Goal: Task Accomplishment & Management: Complete application form

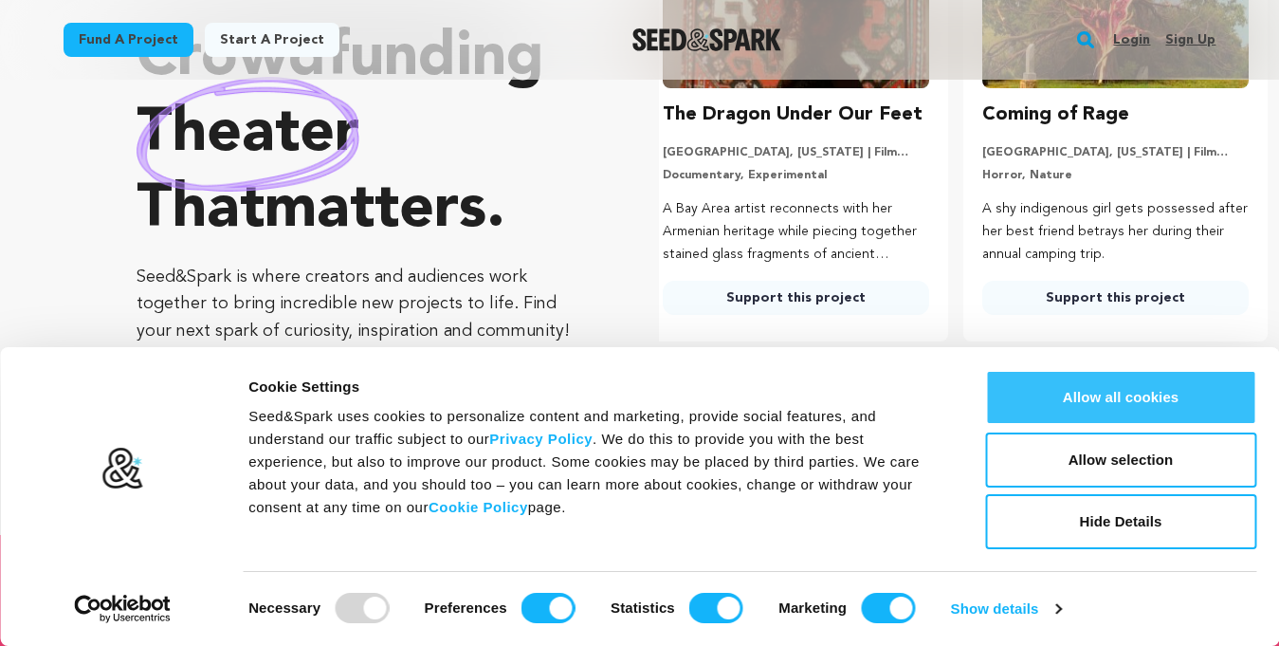
scroll to position [569, 0]
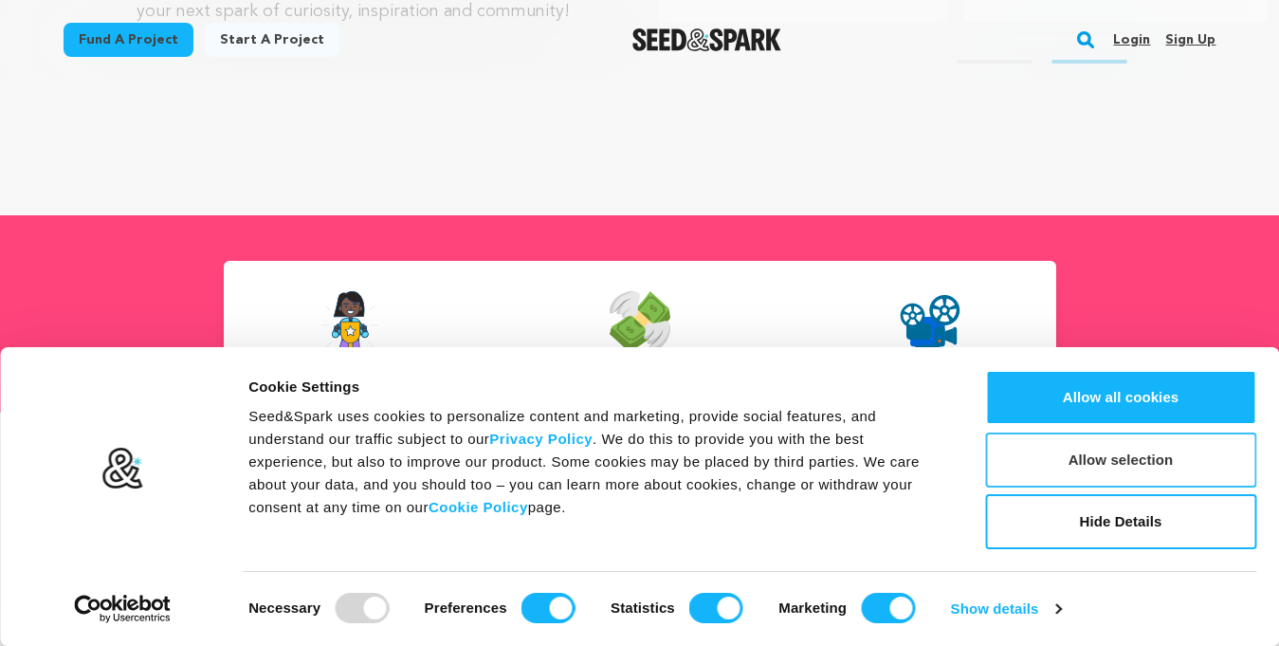
click at [1139, 456] on button "Allow selection" at bounding box center [1120, 459] width 271 height 55
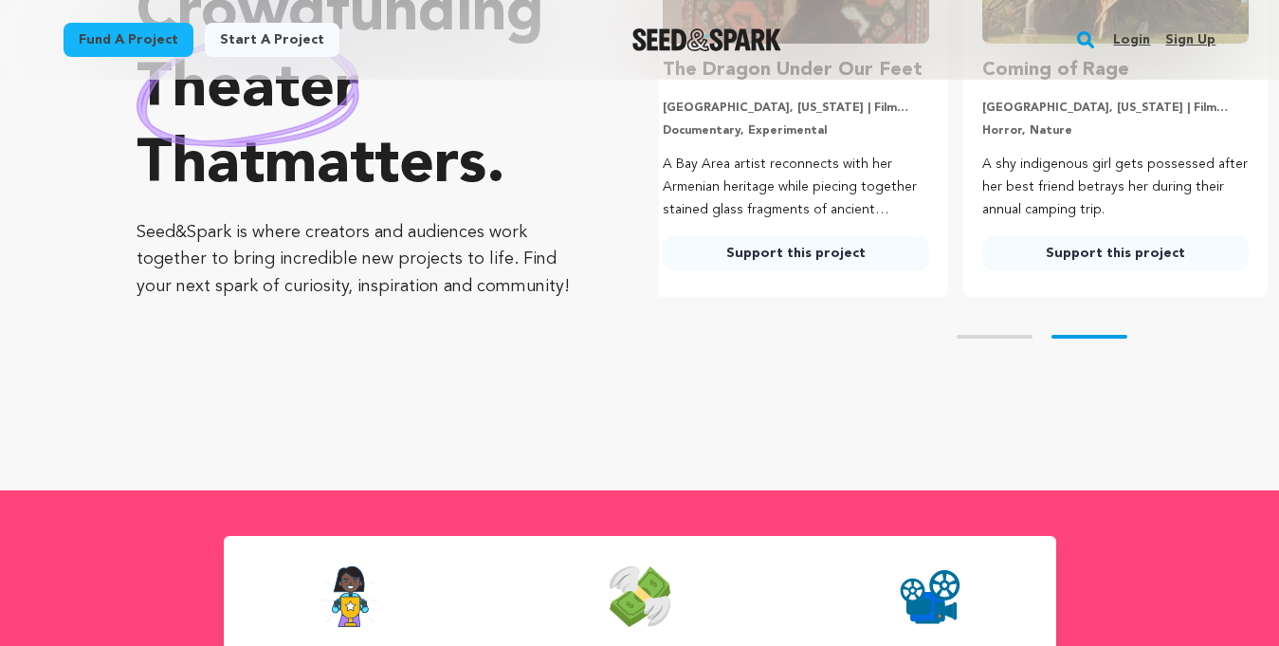
scroll to position [95, 0]
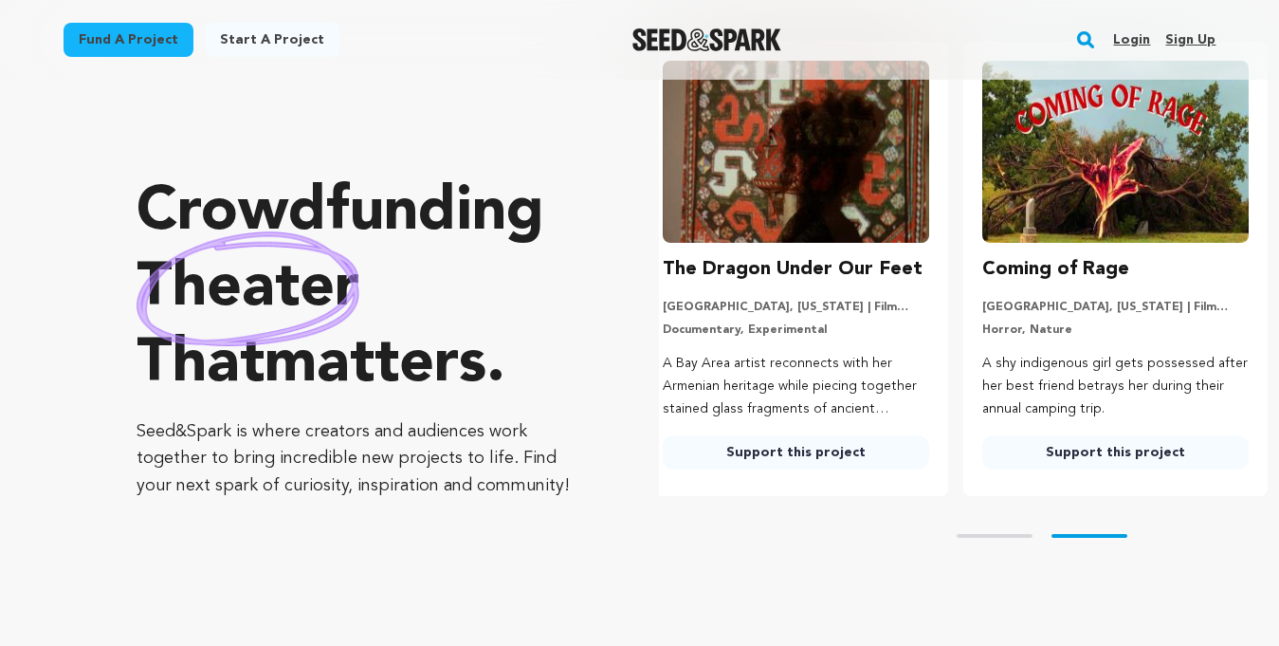
click at [1191, 35] on link "Sign up" at bounding box center [1190, 40] width 50 height 30
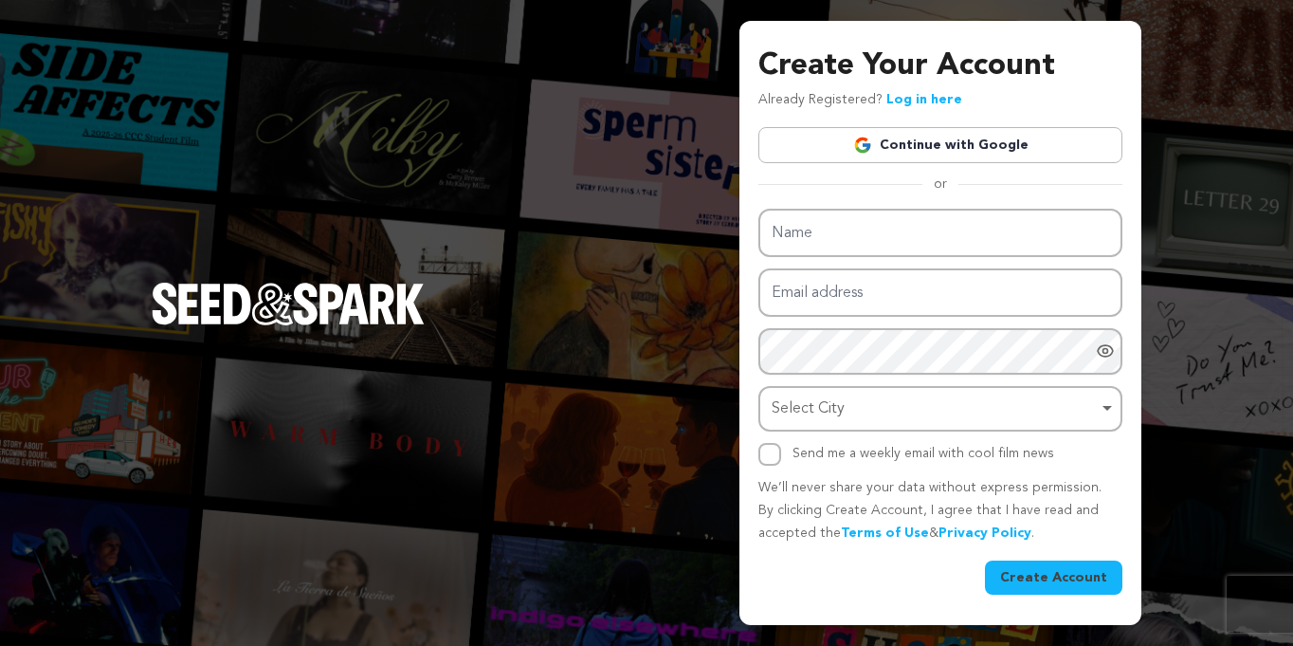
click at [922, 126] on div "Create Your Account Already Registered? Log in here Continue with Google or eyJ…" at bounding box center [941, 319] width 364 height 550
click at [910, 136] on link "Continue with Google" at bounding box center [941, 145] width 364 height 36
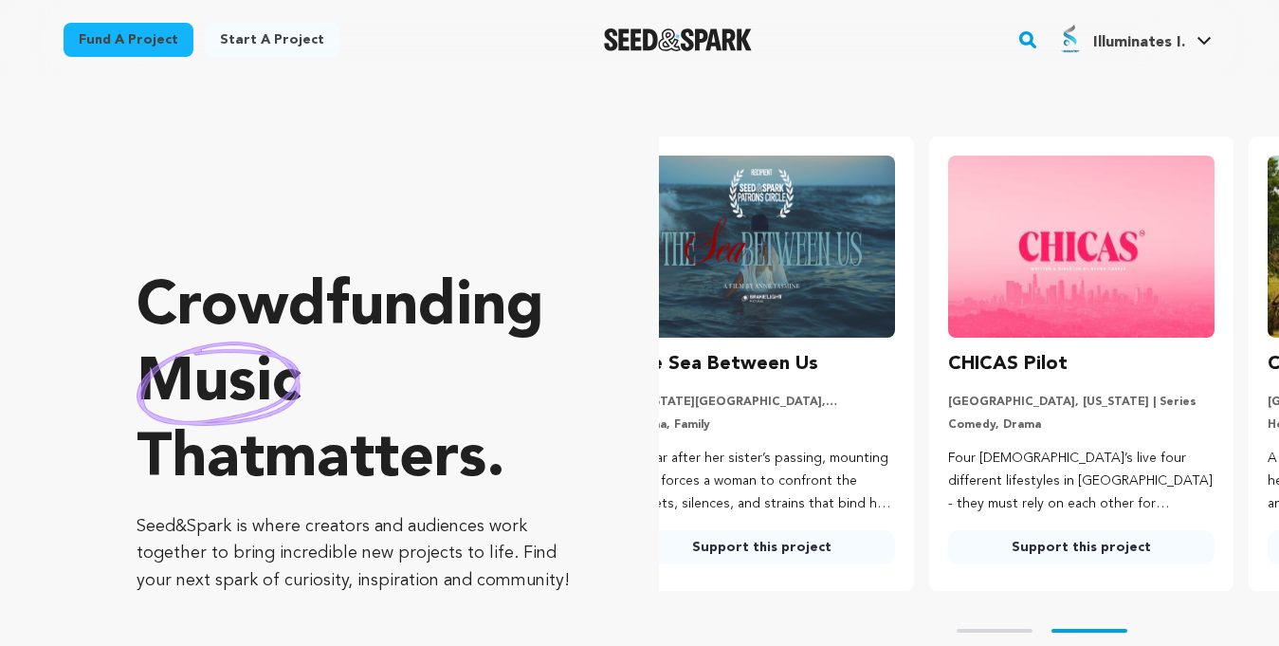
scroll to position [0, 335]
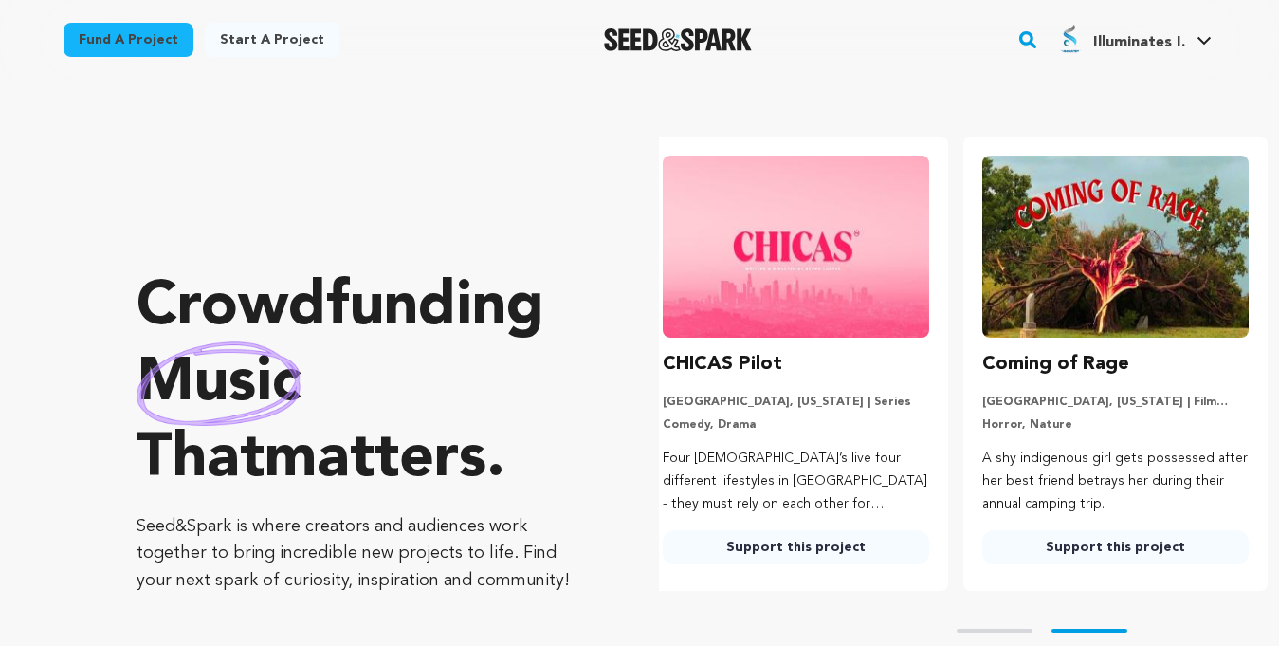
click at [1209, 41] on icon at bounding box center [1204, 40] width 15 height 9
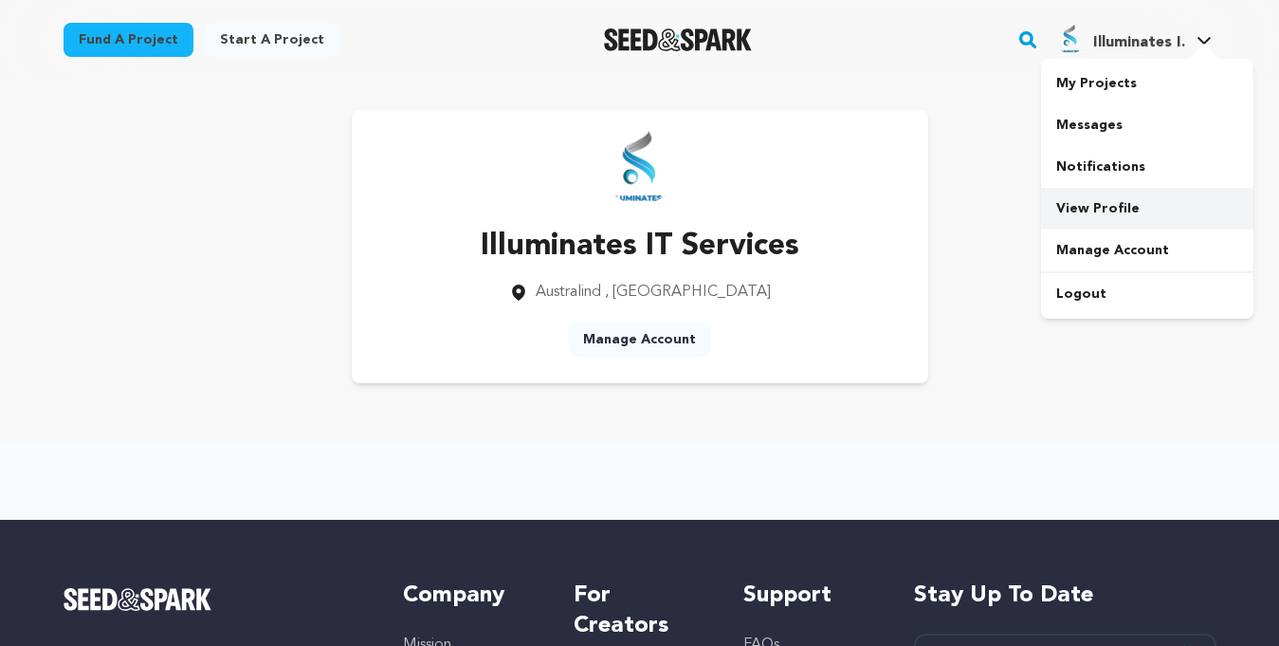
click at [1095, 206] on link "View Profile" at bounding box center [1147, 209] width 212 height 42
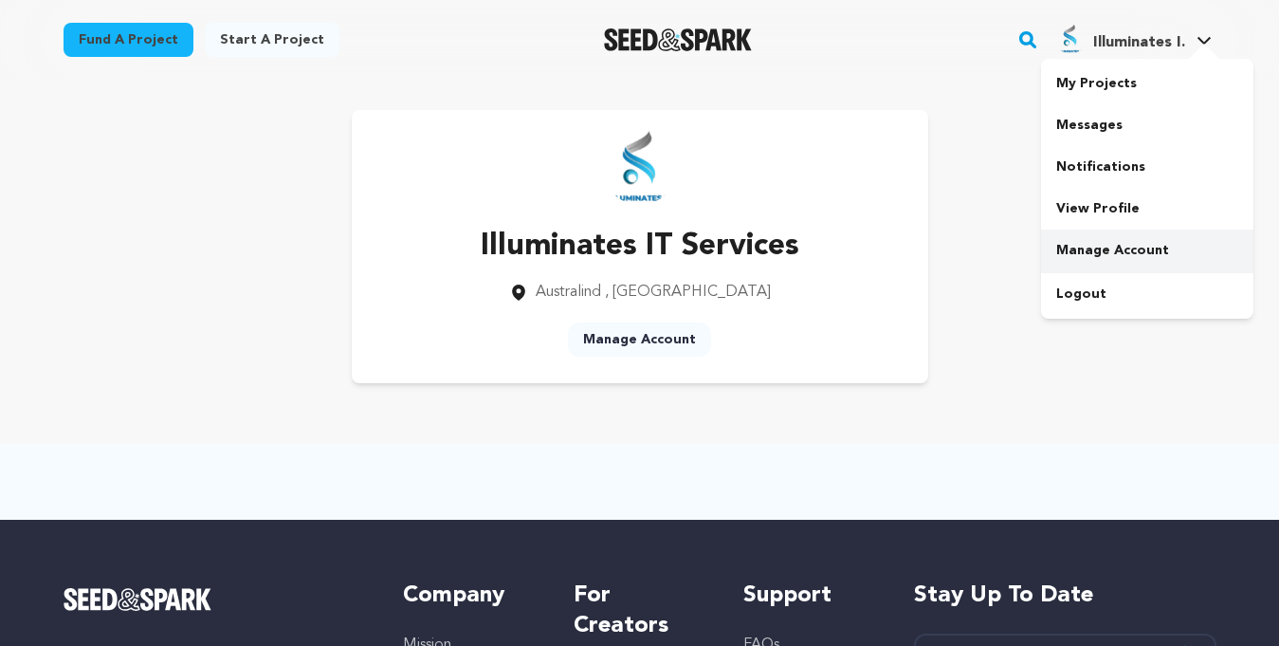
click at [1091, 246] on link "Manage Account" at bounding box center [1147, 250] width 212 height 42
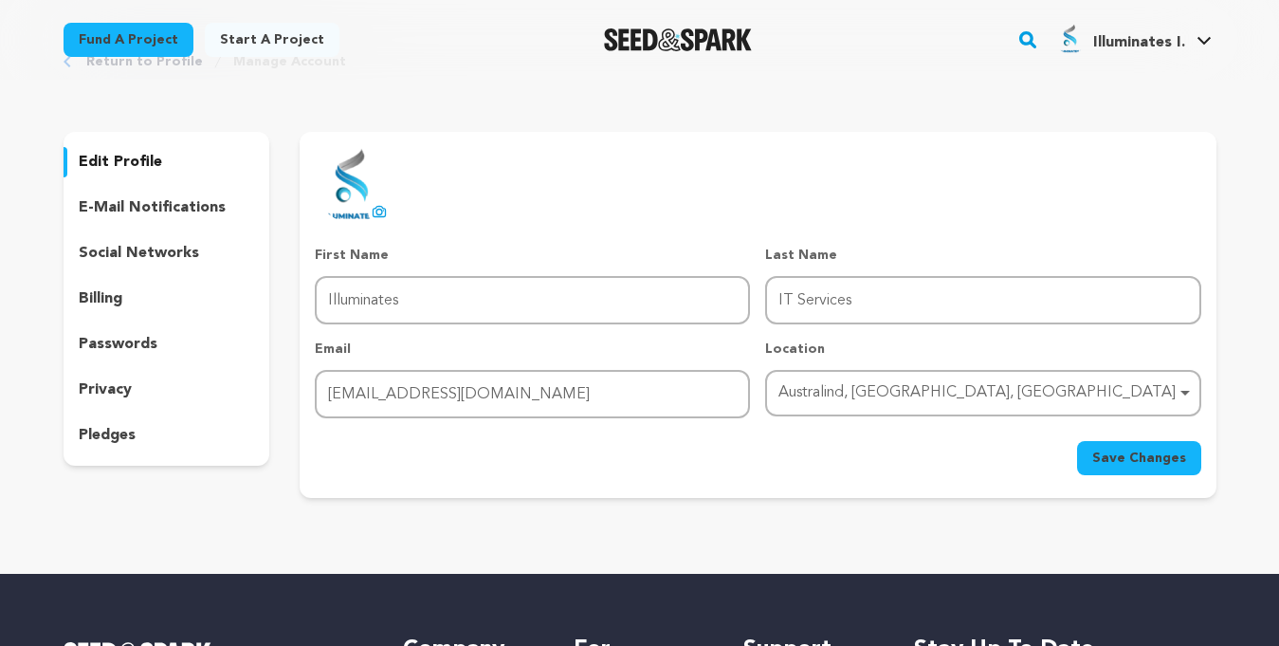
scroll to position [95, 0]
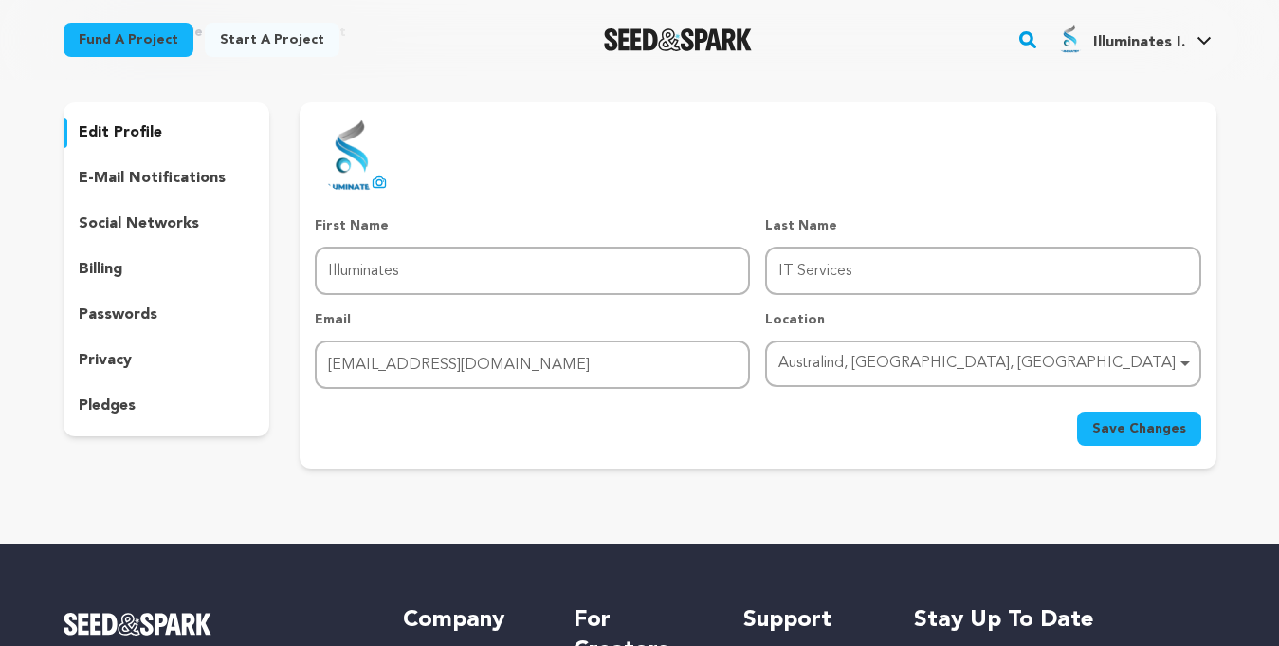
click at [121, 179] on p "e-mail notifications" at bounding box center [152, 178] width 147 height 23
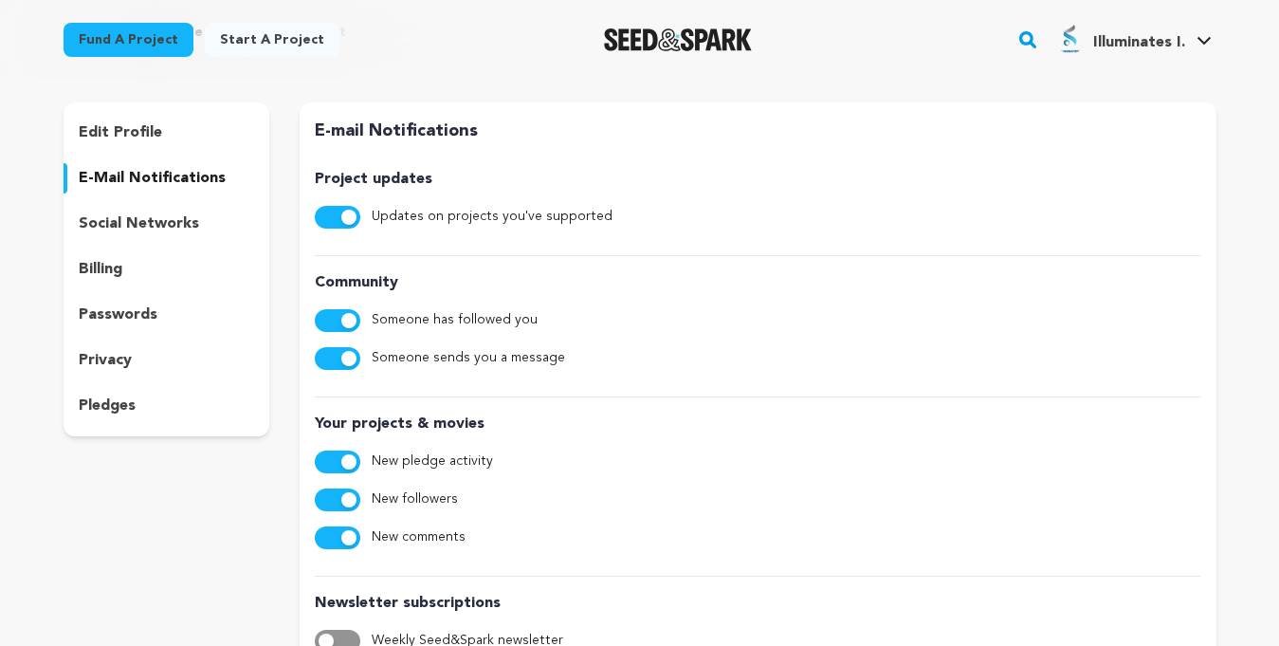
click at [121, 207] on div "edit profile e-mail notifications social networks billing passwords privacy ple…" at bounding box center [167, 269] width 207 height 334
click at [122, 221] on p "social networks" at bounding box center [139, 223] width 120 height 23
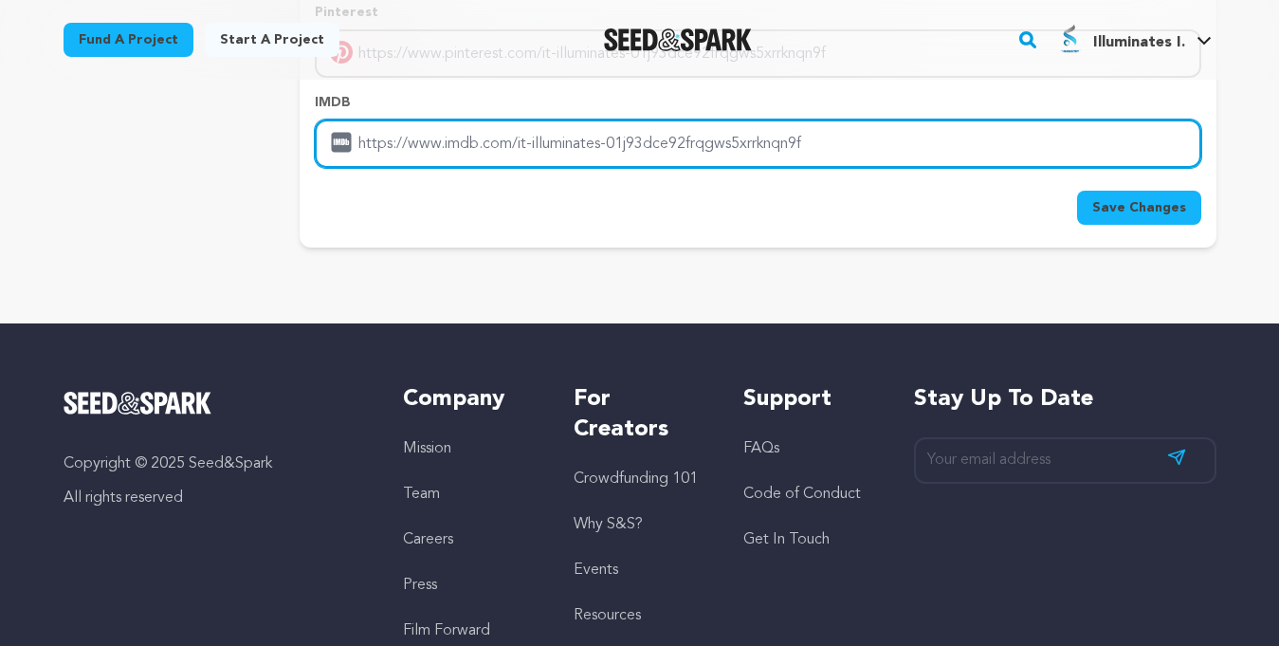
click at [416, 144] on input "Enter IMDB profile link" at bounding box center [758, 143] width 886 height 48
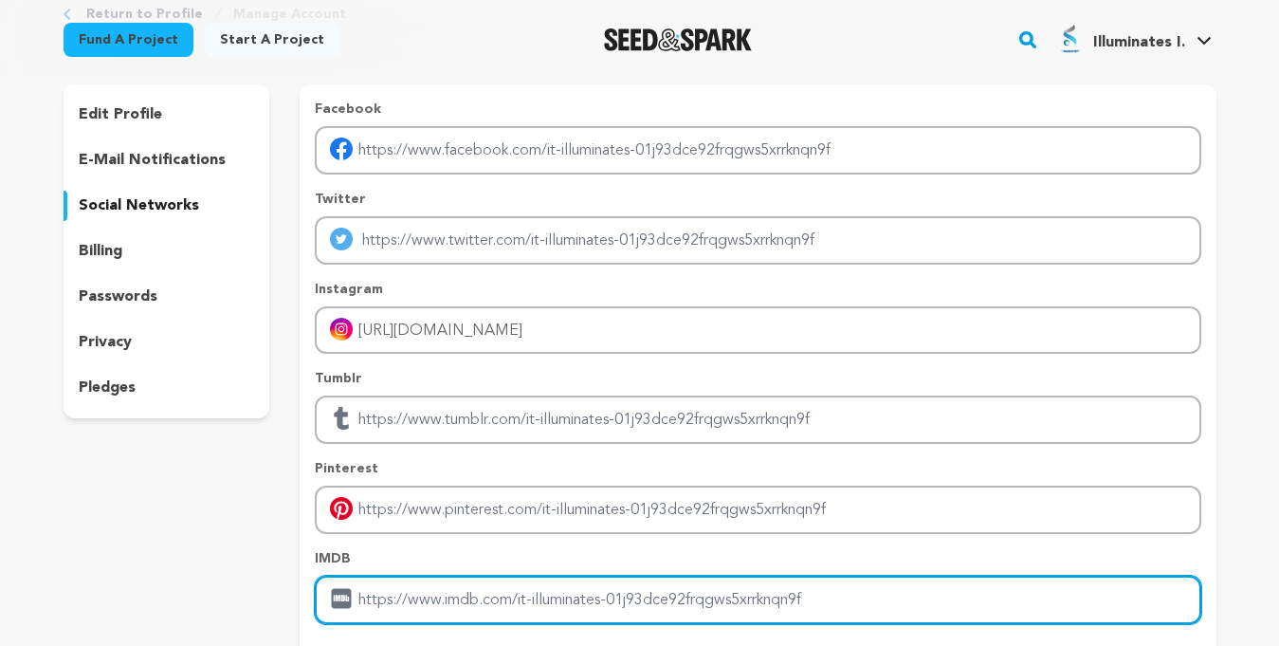
scroll to position [95, 0]
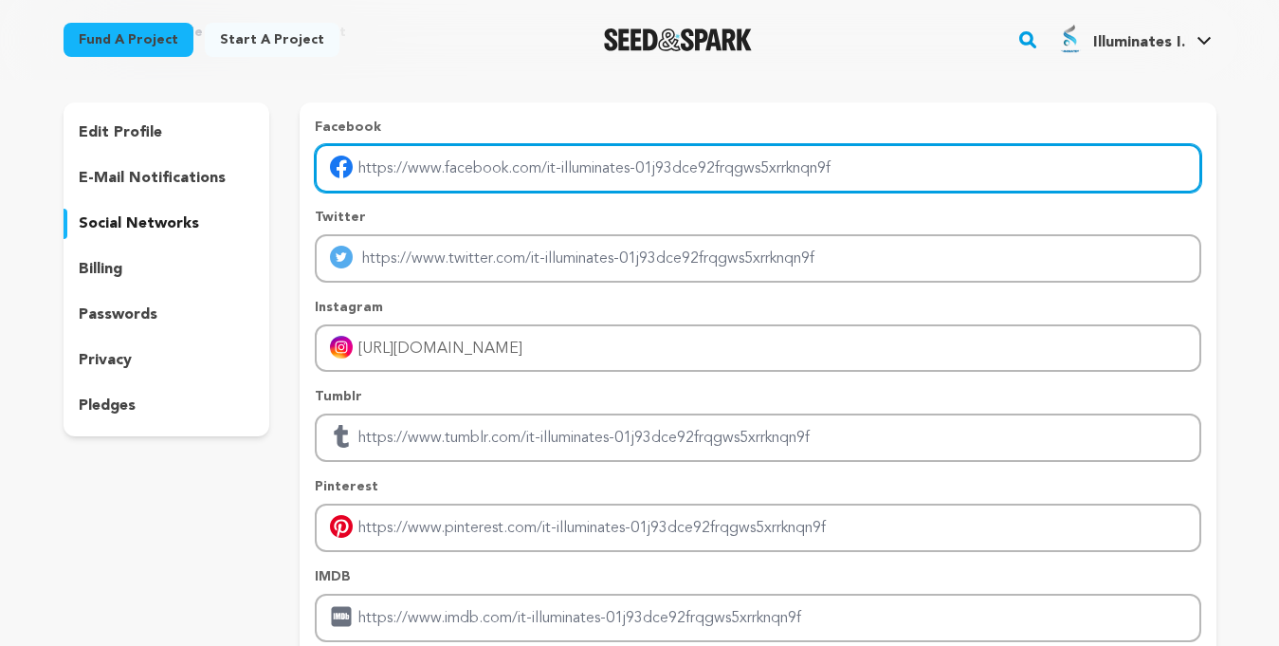
click at [416, 162] on input "Enter facebook profile link" at bounding box center [758, 168] width 886 height 48
type input "160 Winstanley St, Carina Heights QLD 4152, Austra"
click at [453, 173] on input "160 Winstanley St, Carina Heights QLD 4152, Austra" at bounding box center [758, 168] width 886 height 48
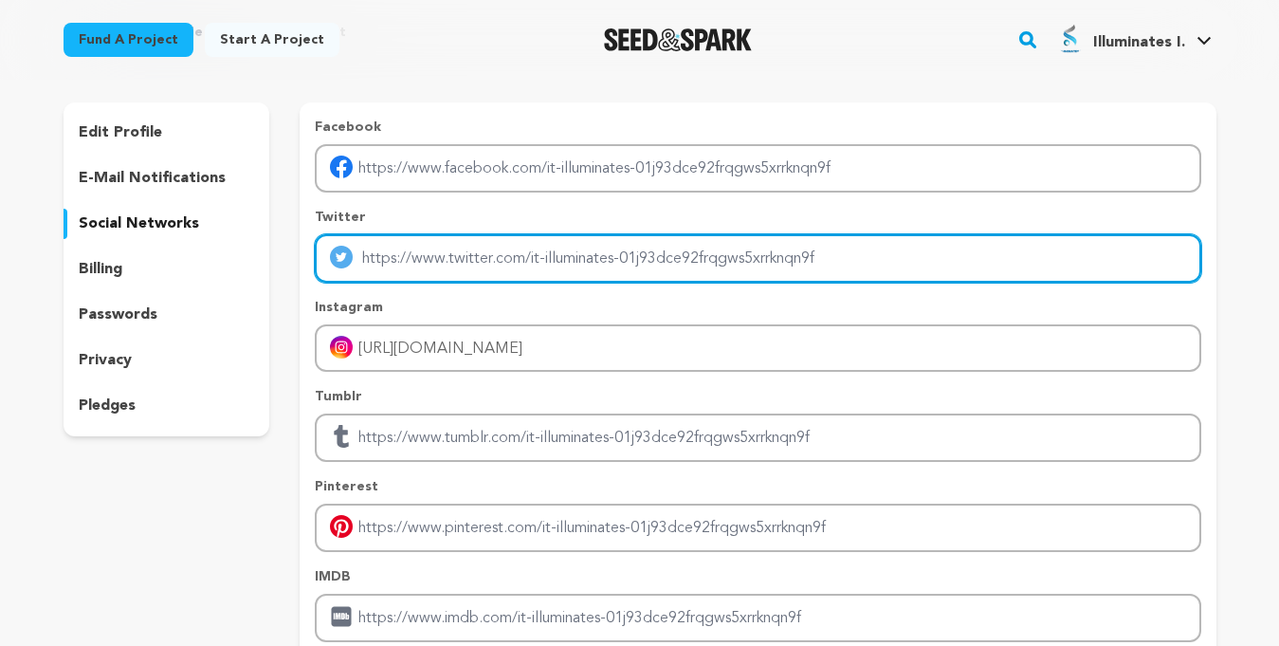
click at [418, 257] on input "Enter twitter profile link" at bounding box center [758, 258] width 886 height 48
type input "https://x.com/Illuminate77840"
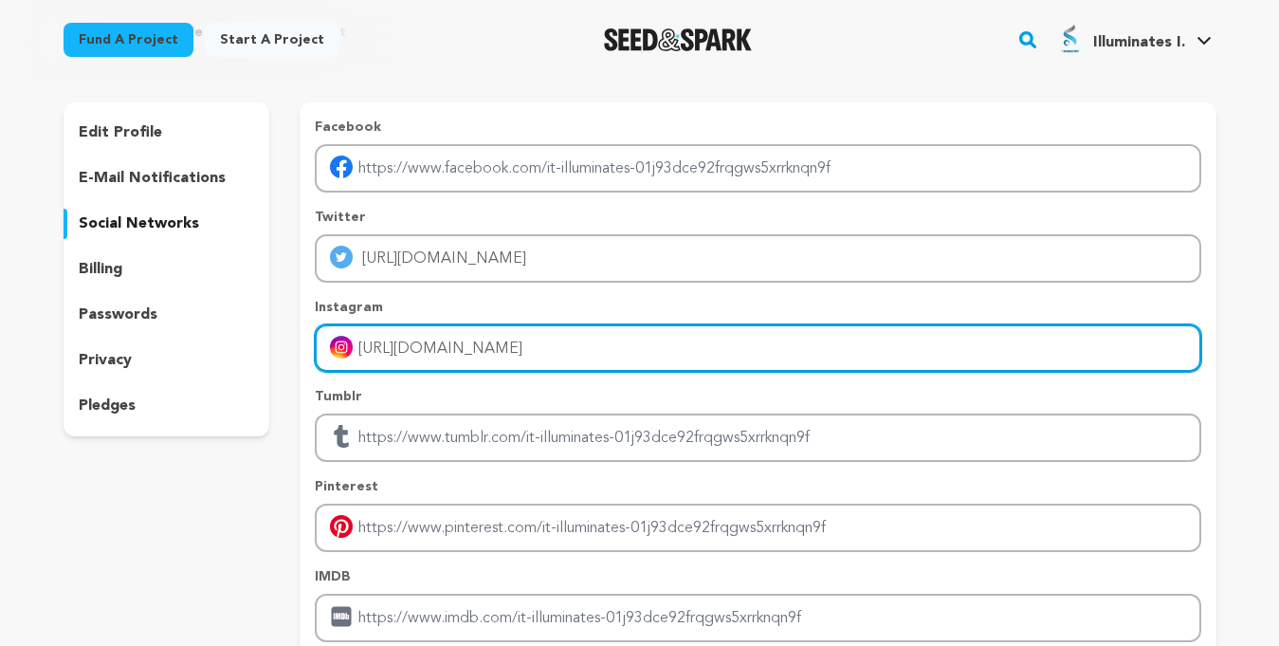
click at [445, 348] on input "https://www.instagram.com/illuminateitservices/" at bounding box center [758, 348] width 886 height 48
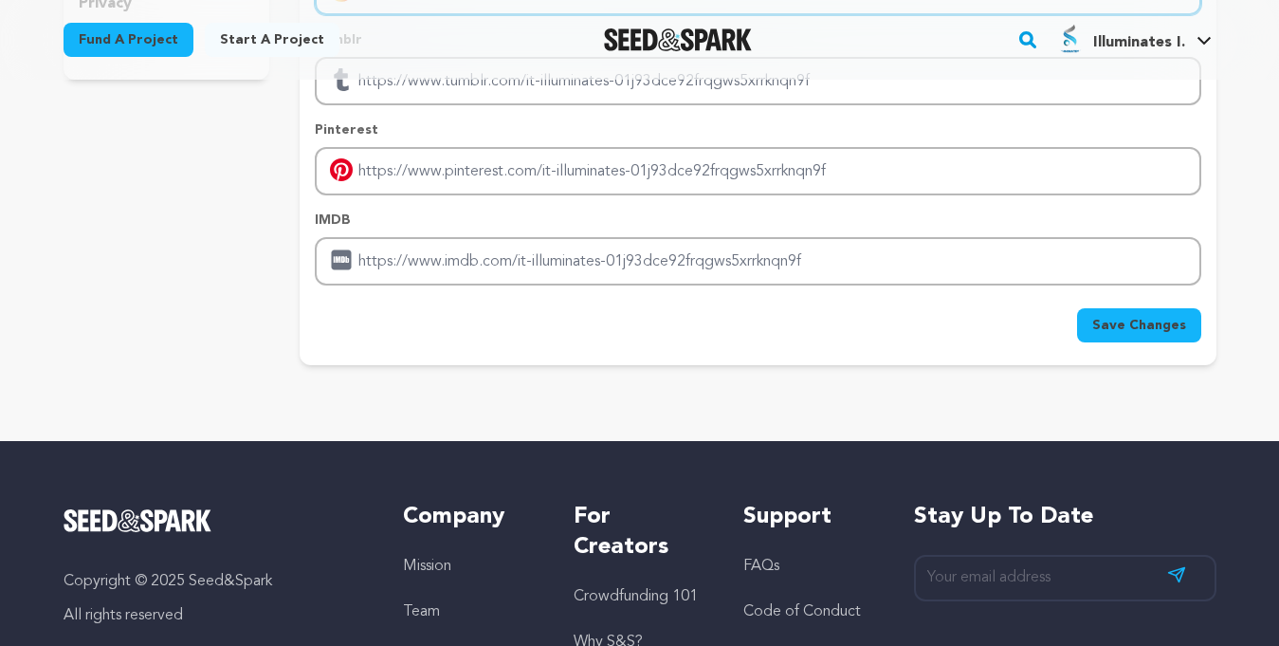
scroll to position [569, 0]
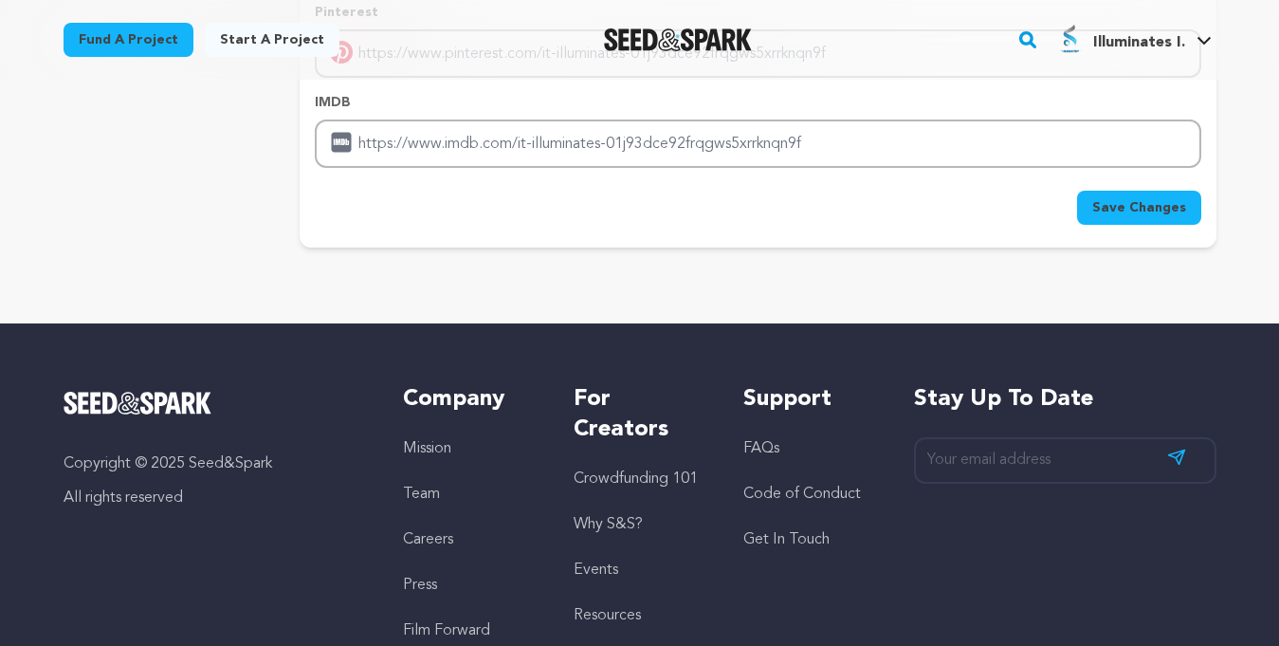
click at [1171, 214] on span "Save Changes" at bounding box center [1139, 207] width 94 height 19
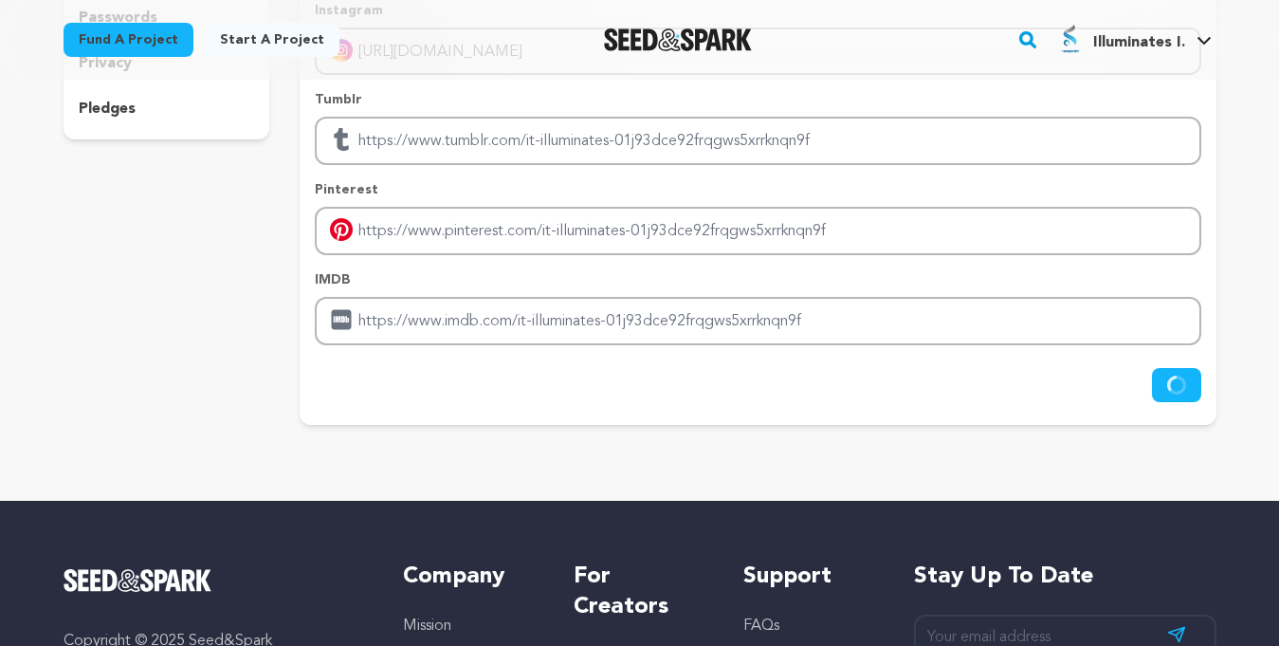
scroll to position [0, 0]
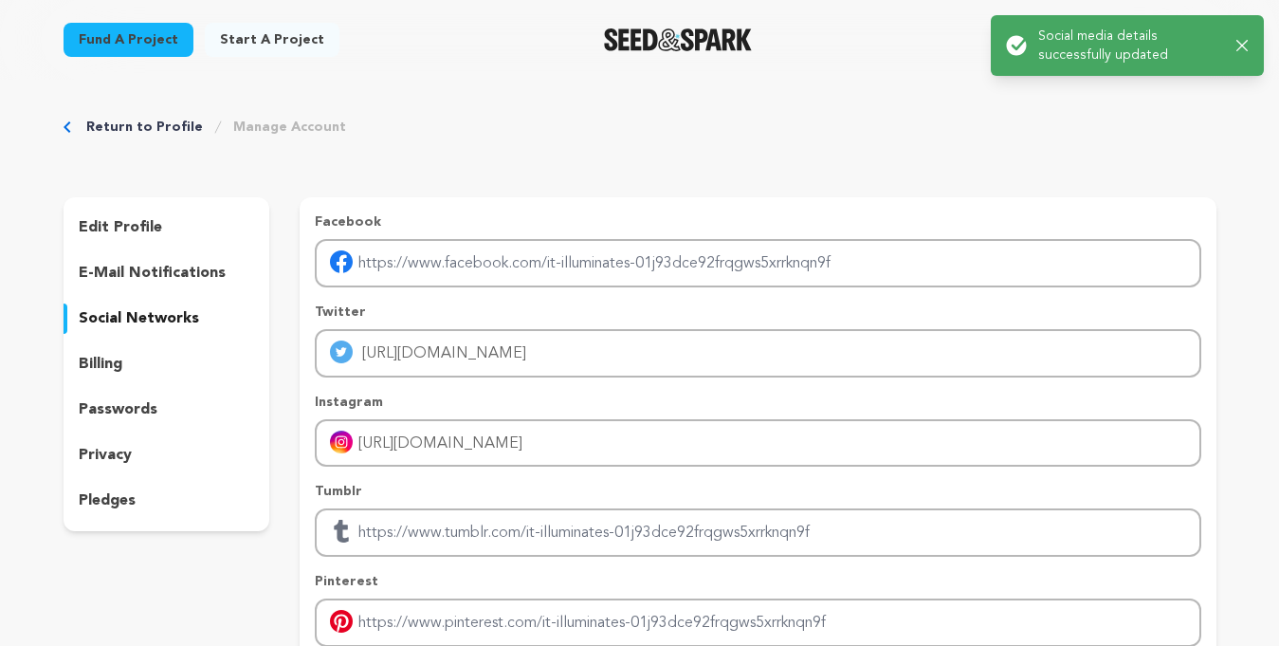
click at [140, 374] on div "billing" at bounding box center [167, 364] width 207 height 30
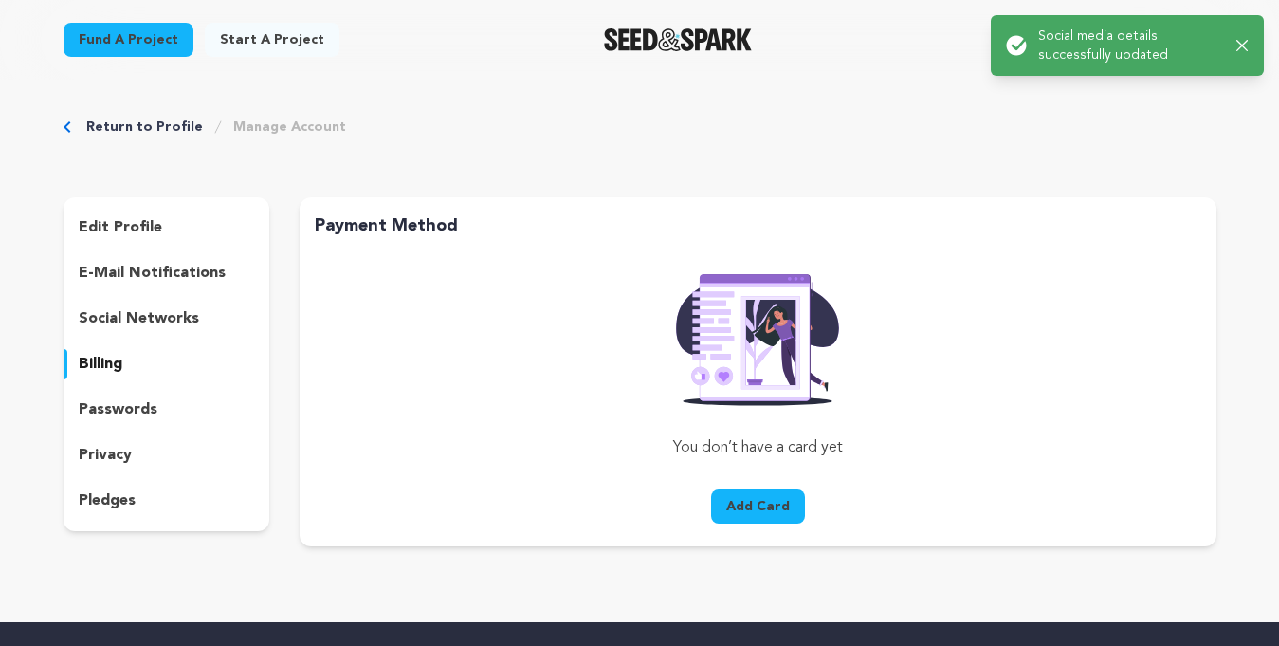
click at [123, 227] on p "edit profile" at bounding box center [120, 227] width 83 height 23
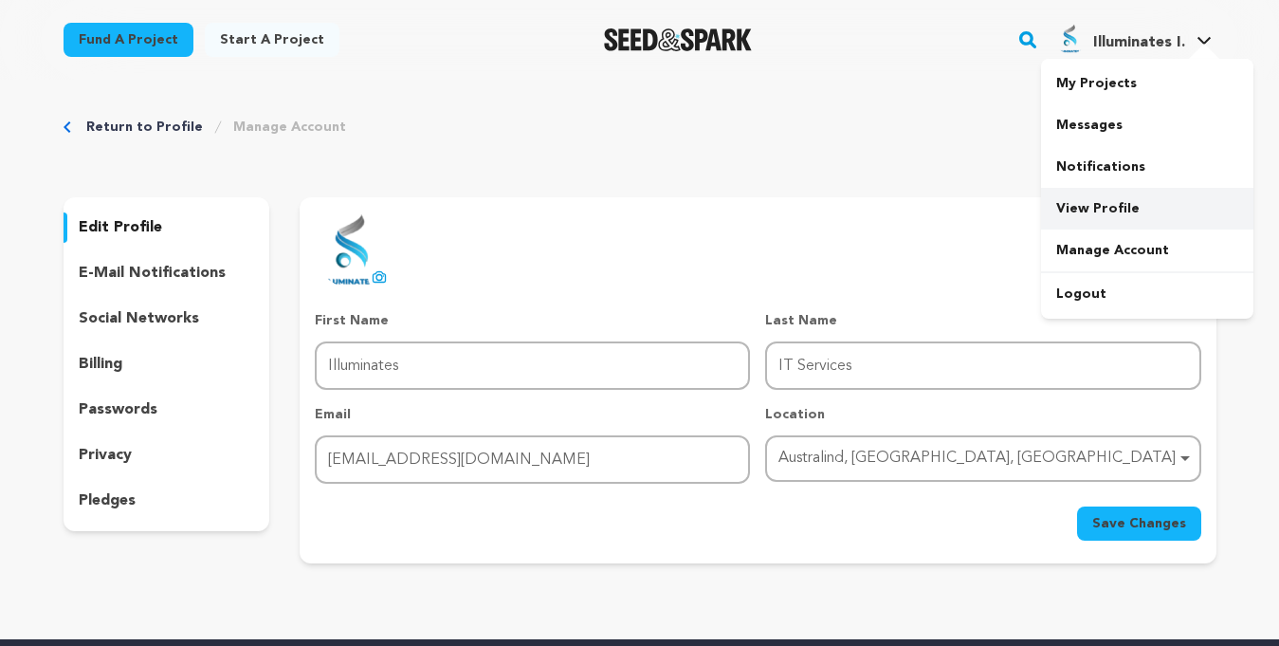
click at [1091, 206] on link "View Profile" at bounding box center [1147, 209] width 212 height 42
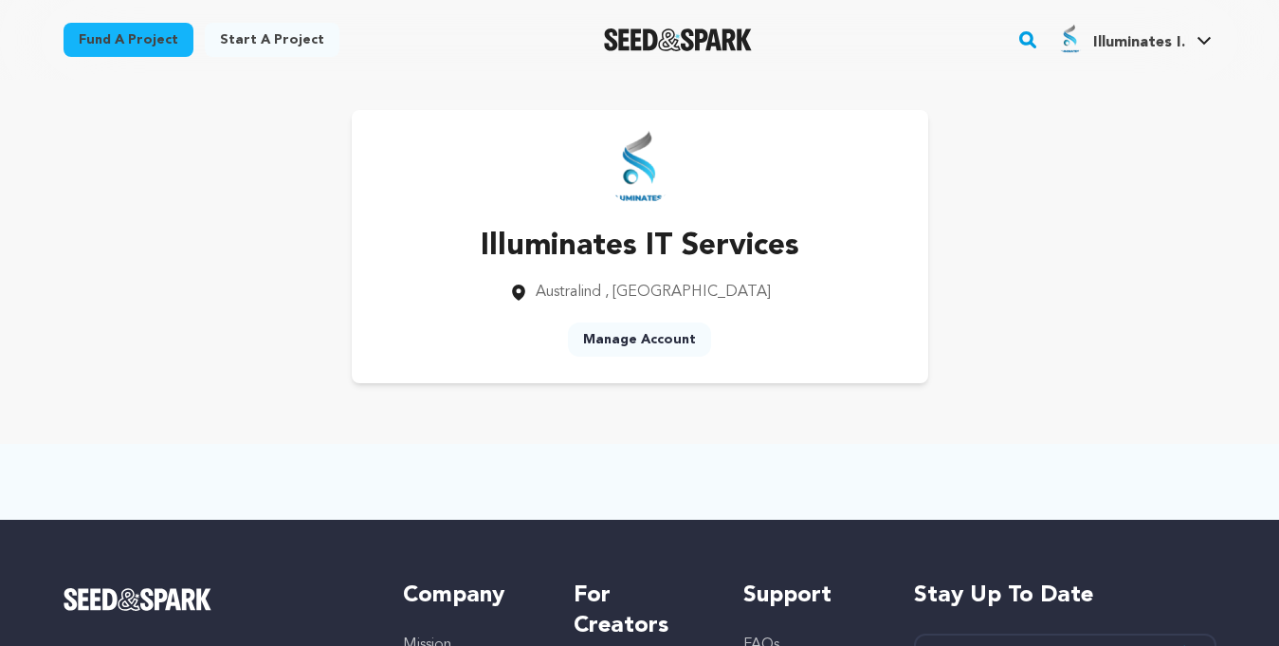
click at [222, 39] on link "Start a project" at bounding box center [272, 40] width 135 height 34
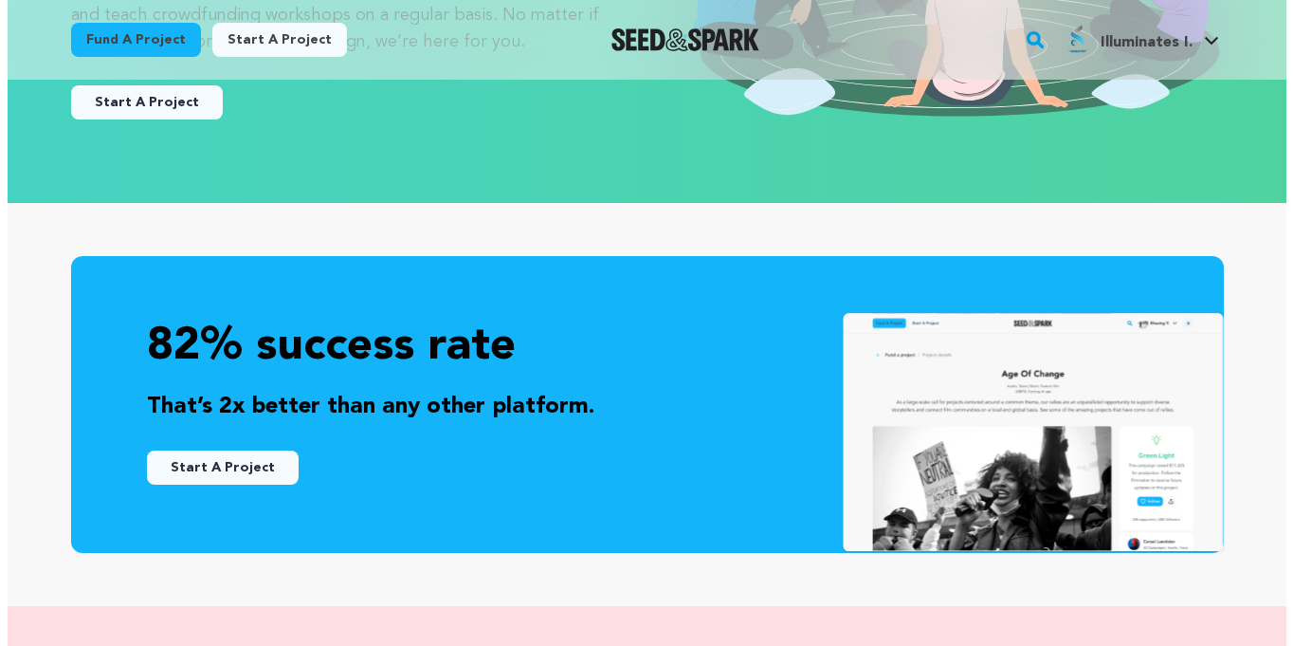
scroll to position [190, 0]
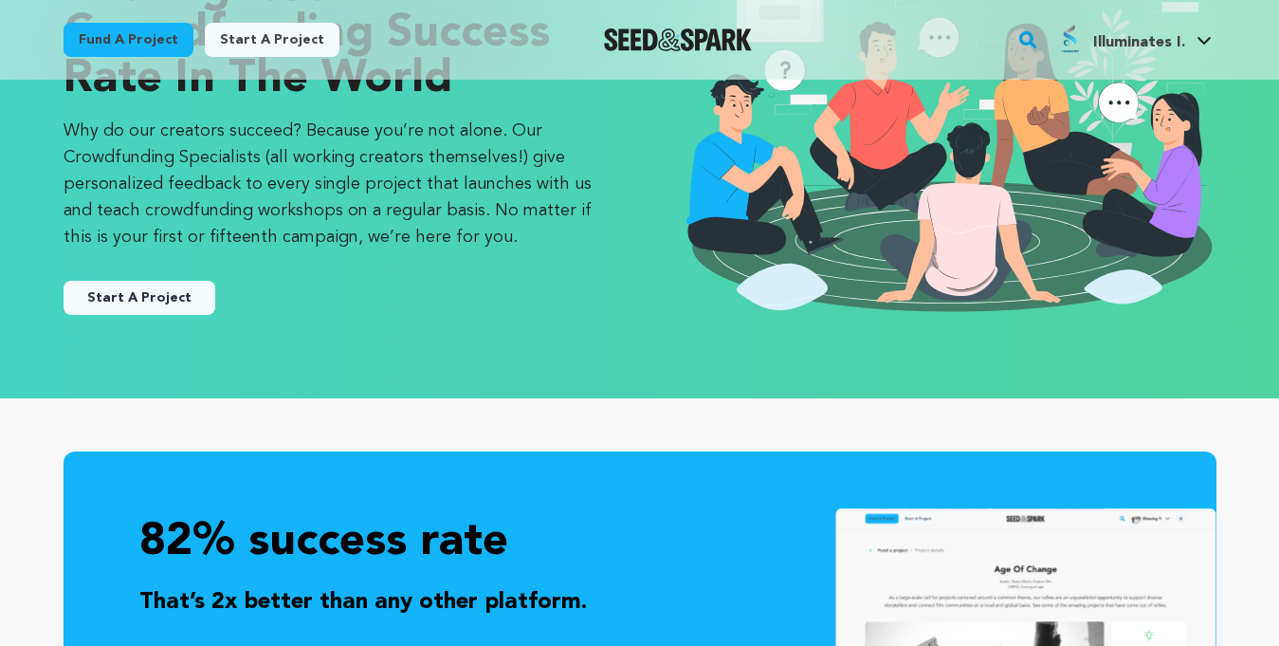
click at [187, 301] on button "Start A Project" at bounding box center [140, 298] width 152 height 34
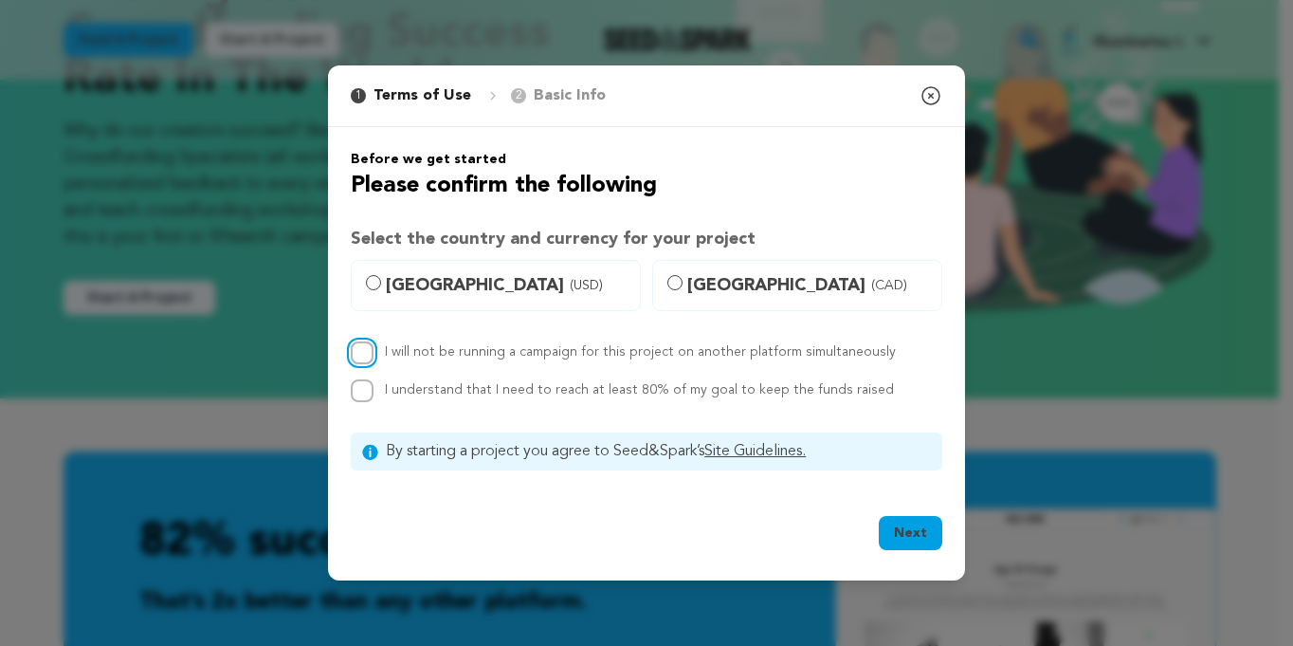
click at [367, 359] on input "I will not be running a campaign for this project on another platform simultane…" at bounding box center [362, 352] width 23 height 23
checkbox input "true"
drag, startPoint x: 368, startPoint y: 391, endPoint x: 805, endPoint y: 508, distance: 452.7
click at [369, 389] on input "I understand that I need to reach at least 80% of my goal to keep the funds rai…" at bounding box center [362, 390] width 23 height 23
checkbox input "true"
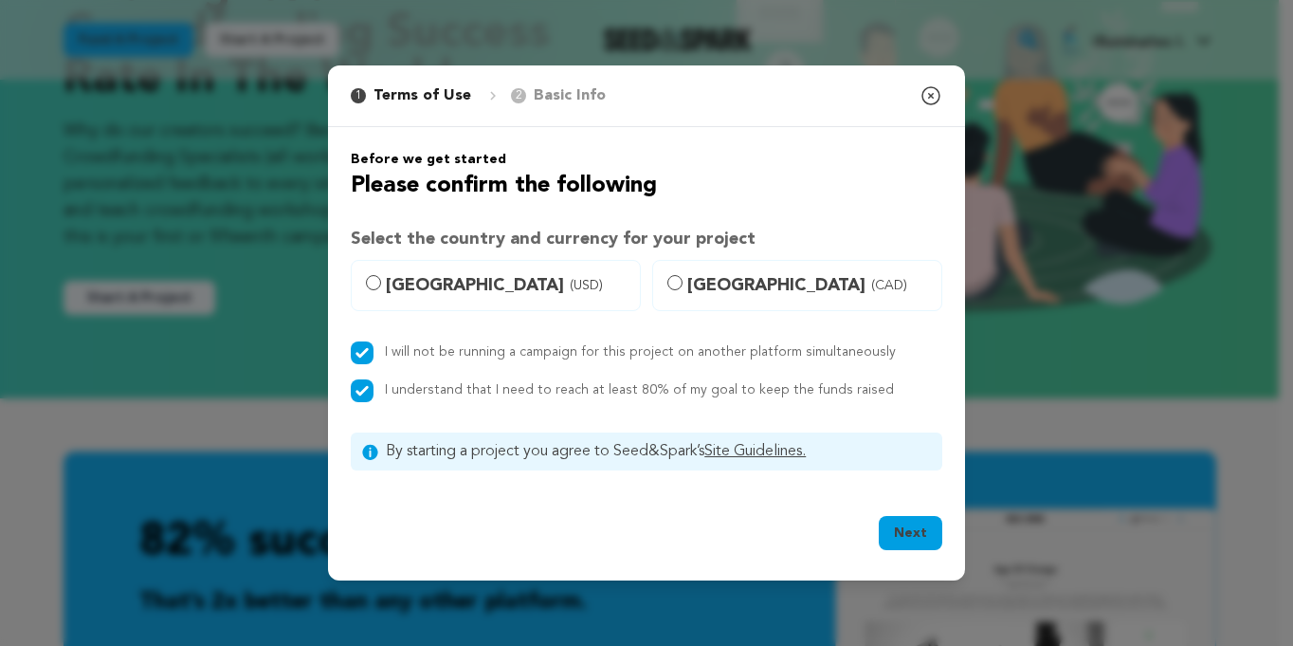
click at [923, 542] on button "Next" at bounding box center [911, 533] width 64 height 34
